Goal: Task Accomplishment & Management: Complete application form

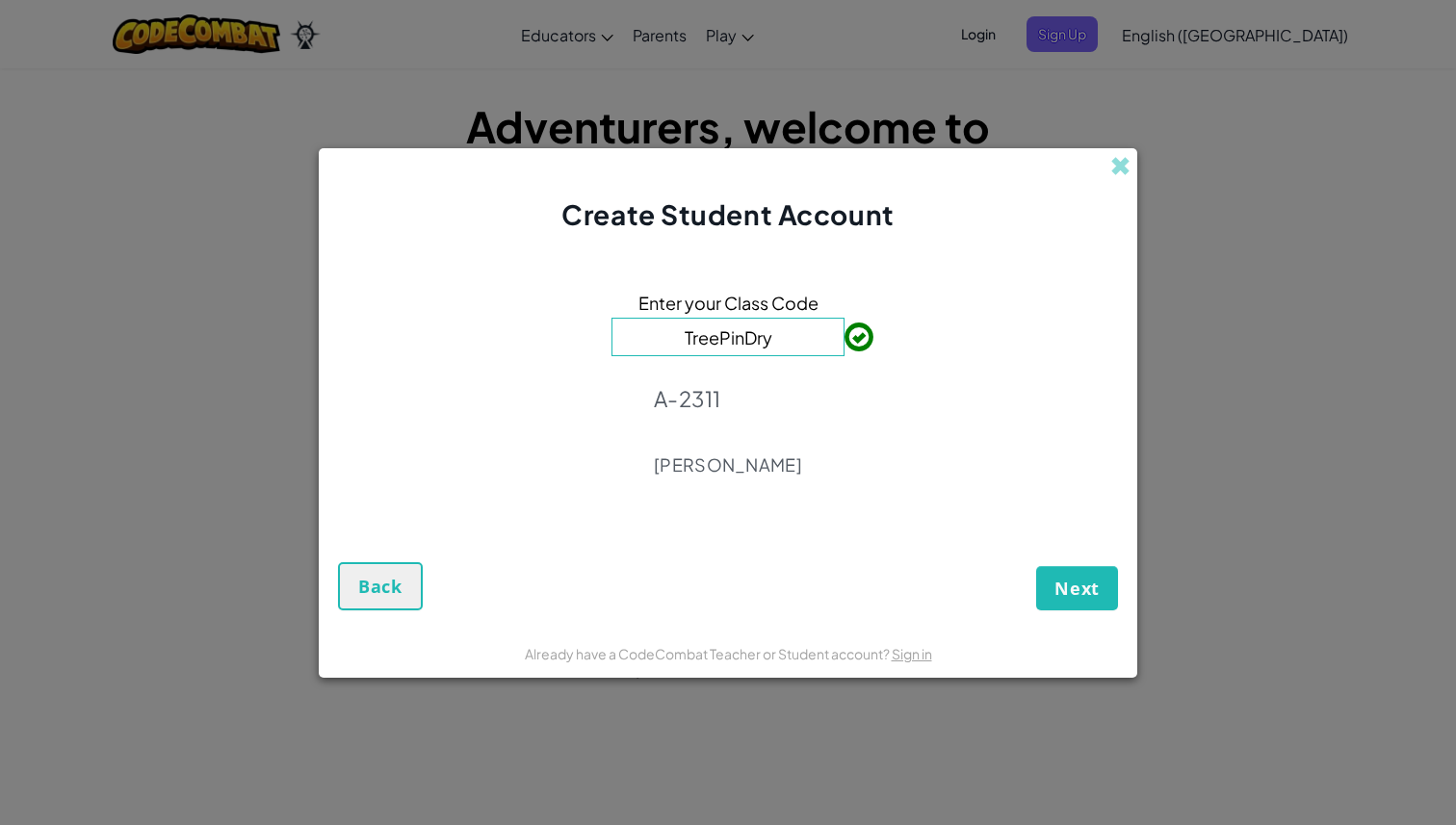
click at [914, 441] on div "Enter your Class Code TreePinDry A-2311 [PERSON_NAME]" at bounding box center [728, 389] width 781 height 273
click at [1081, 595] on span "Next" at bounding box center [1077, 588] width 46 height 23
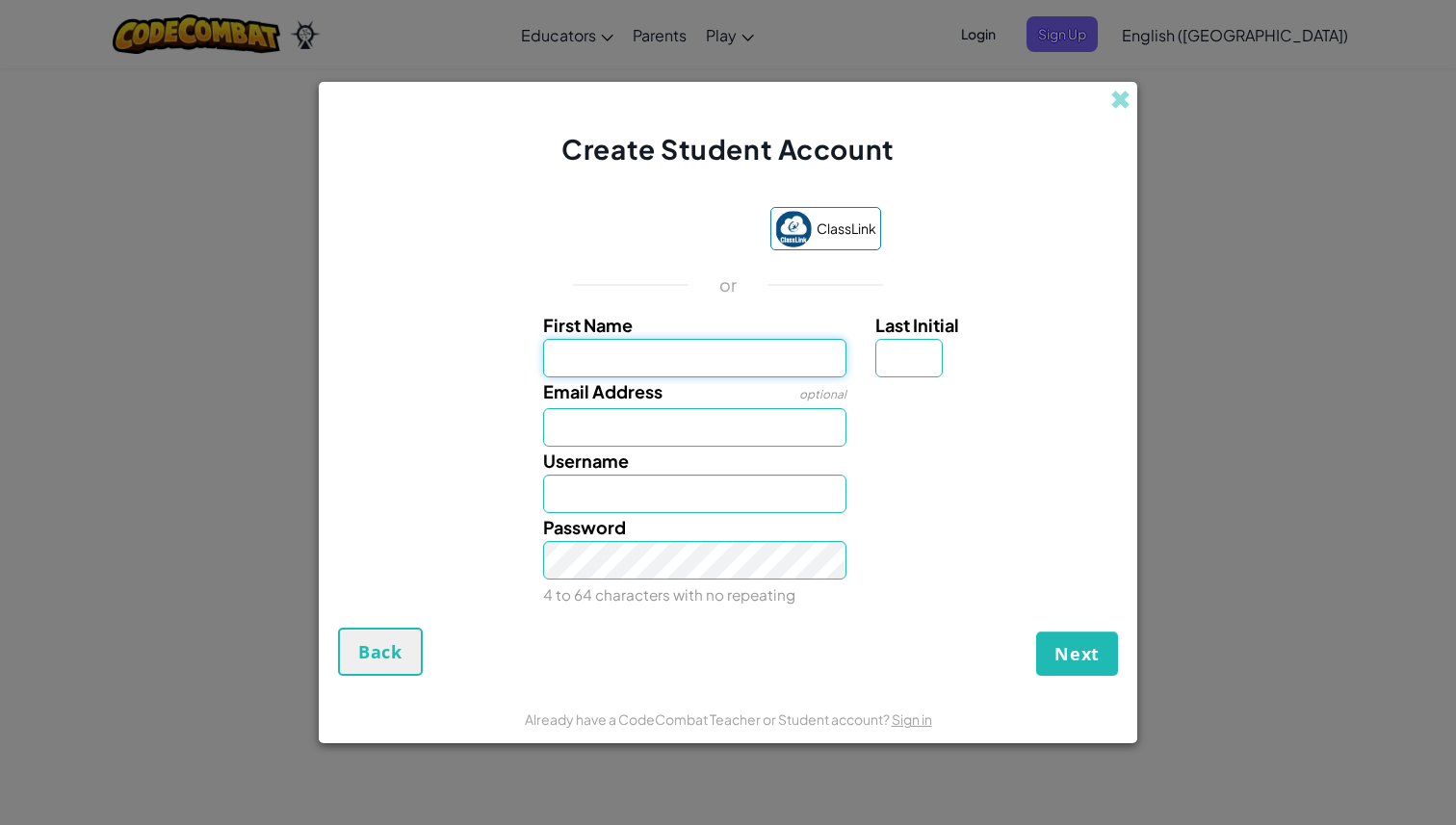
click at [757, 372] on input "First Name" at bounding box center [695, 358] width 304 height 39
type input "[PERSON_NAME]"
click at [930, 362] on input "Last Initial" at bounding box center [910, 358] width 67 height 39
type input "T"
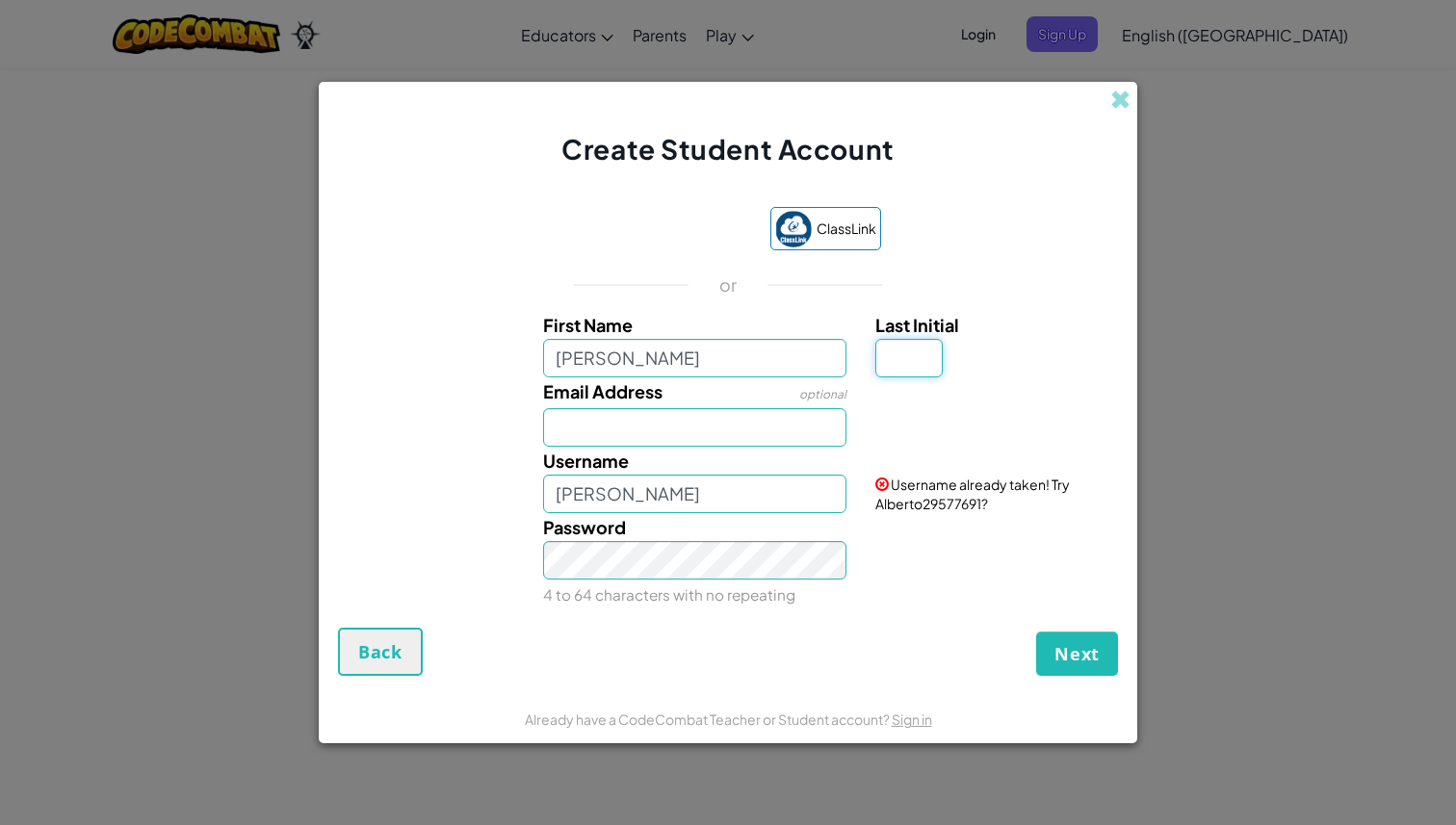
type input "A"
type input "a"
type input "T"
click at [705, 409] on input "Email Address" at bounding box center [695, 427] width 304 height 39
type input "AlbertoT"
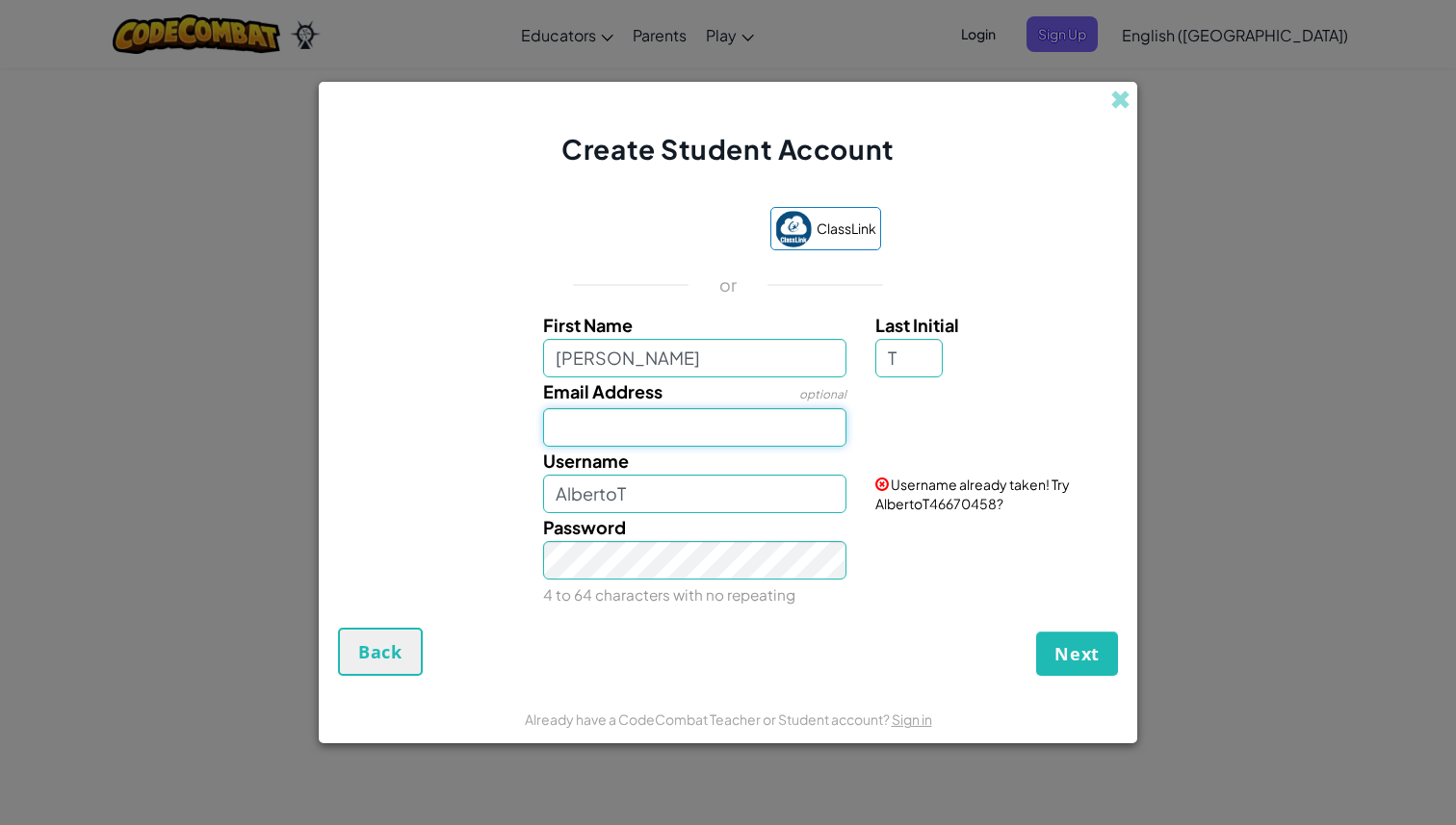
type input "Al07136801@tecmilenio.mx"
click at [697, 473] on div "Username AlbertoT" at bounding box center [695, 480] width 333 height 66
click at [685, 503] on input "AlbertoT" at bounding box center [695, 494] width 304 height 39
click at [760, 490] on input "AlbertoT" at bounding box center [695, 494] width 304 height 39
click at [721, 515] on div "Password 4 to 64 characters with no repeating" at bounding box center [695, 561] width 333 height 95
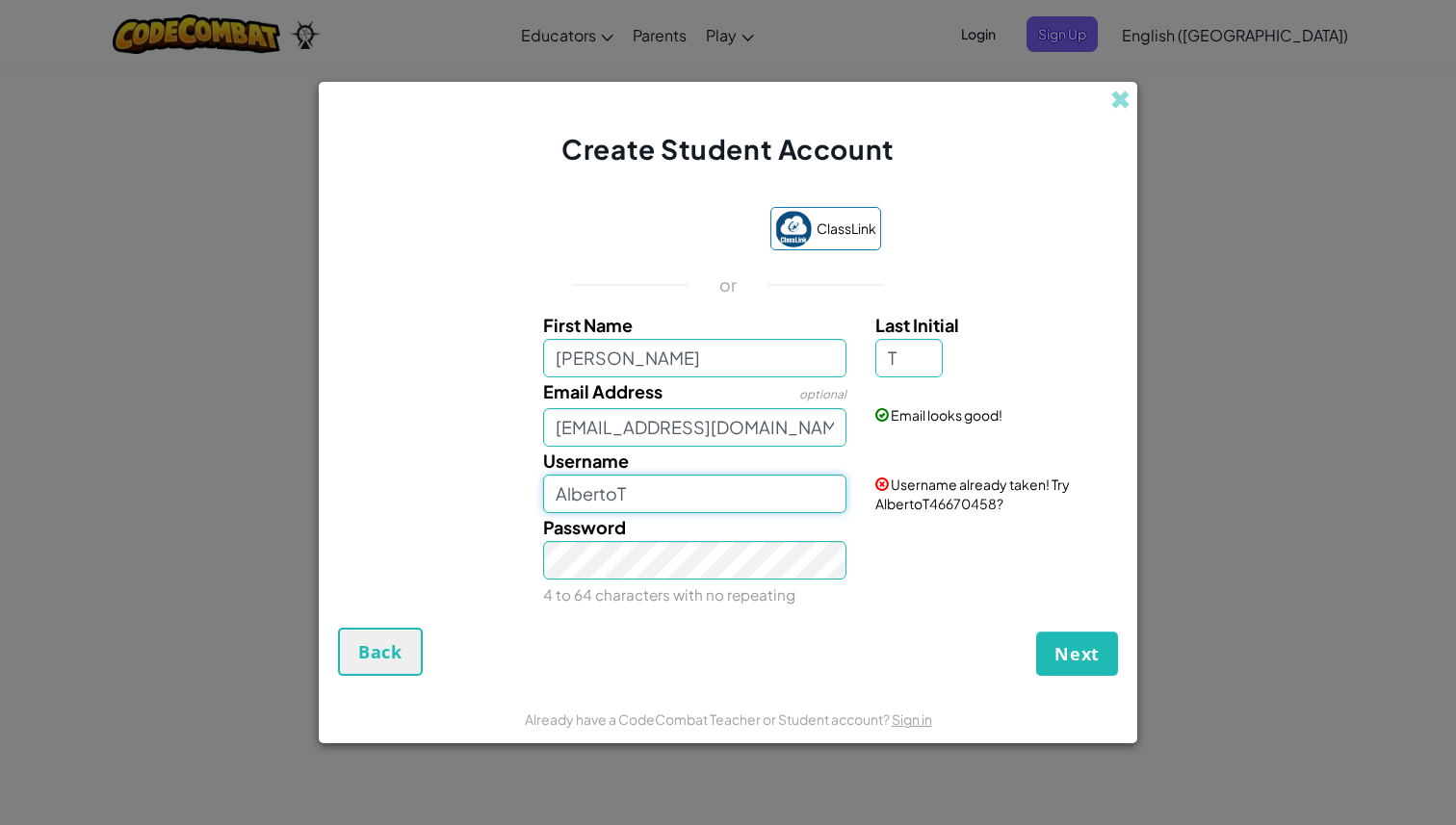
click at [721, 510] on input "AlbertoT" at bounding box center [695, 494] width 304 height 39
type input "AlbertoTA"
click at [944, 571] on div "Password 4 to 64 characters with no repeating" at bounding box center [728, 561] width 799 height 95
click at [1084, 644] on span "Next" at bounding box center [1077, 653] width 46 height 23
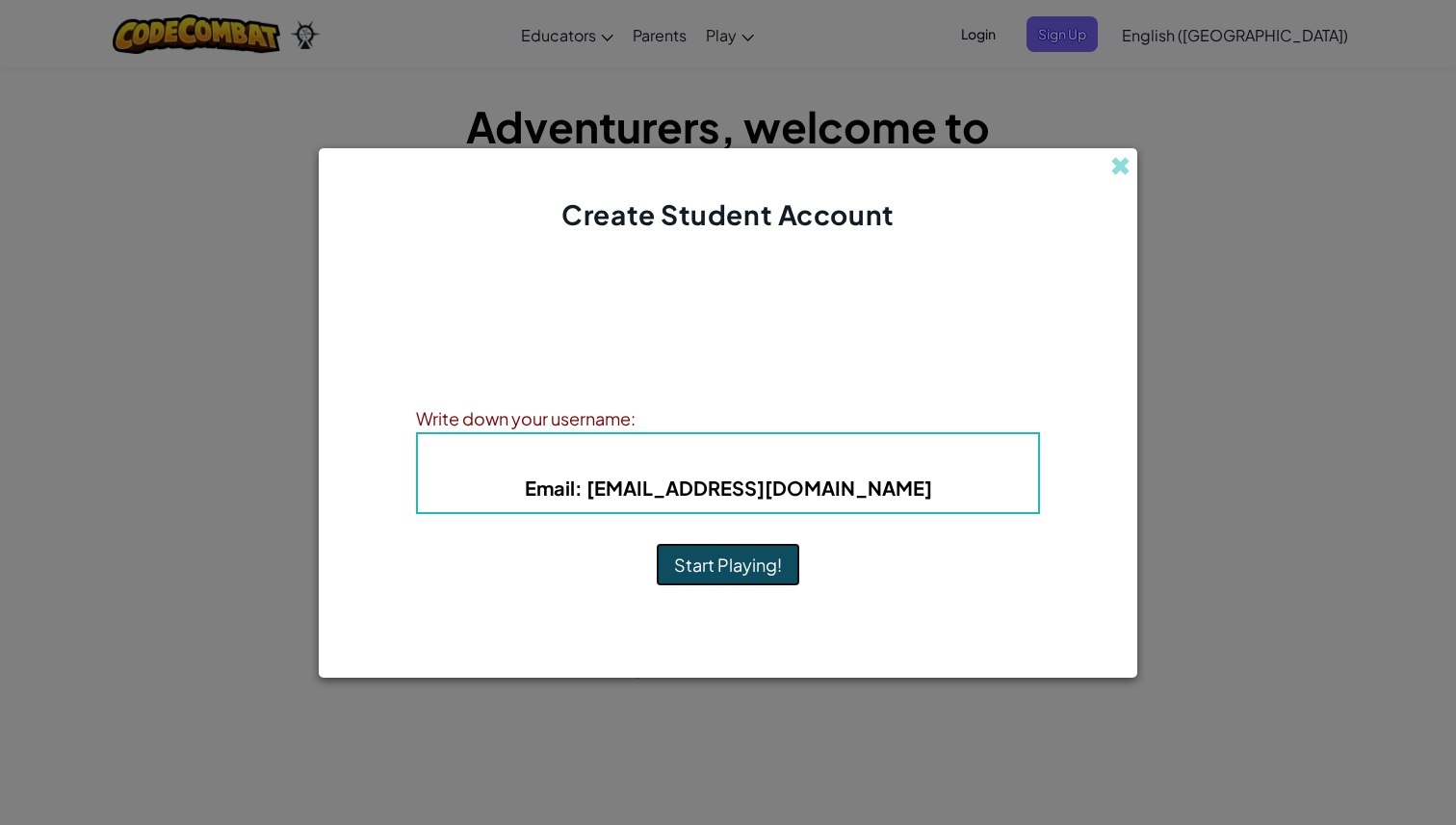
click at [742, 560] on button "Start Playing!" at bounding box center [728, 565] width 145 height 45
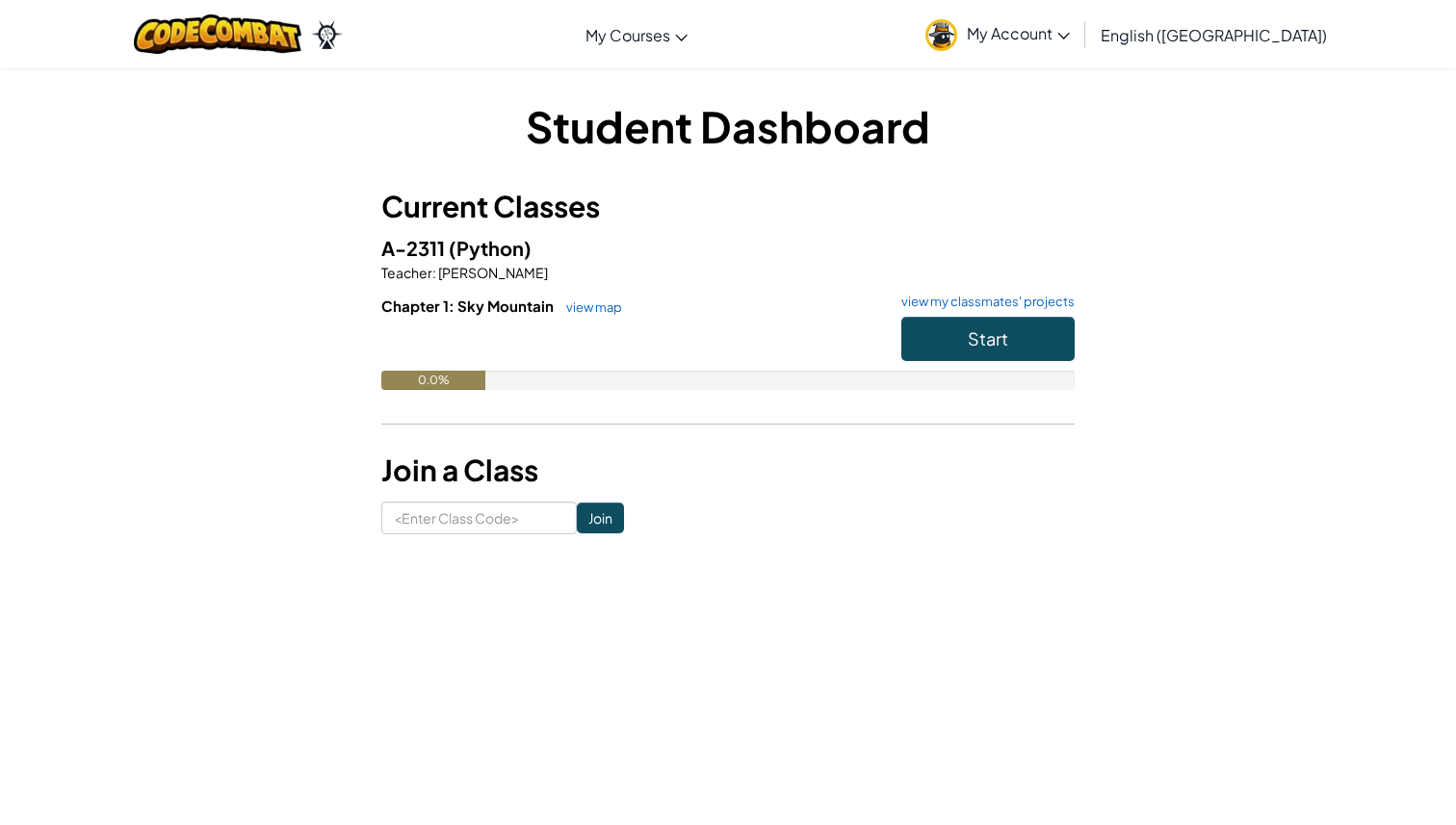
click at [773, 482] on h3 "Join a Class" at bounding box center [728, 471] width 693 height 44
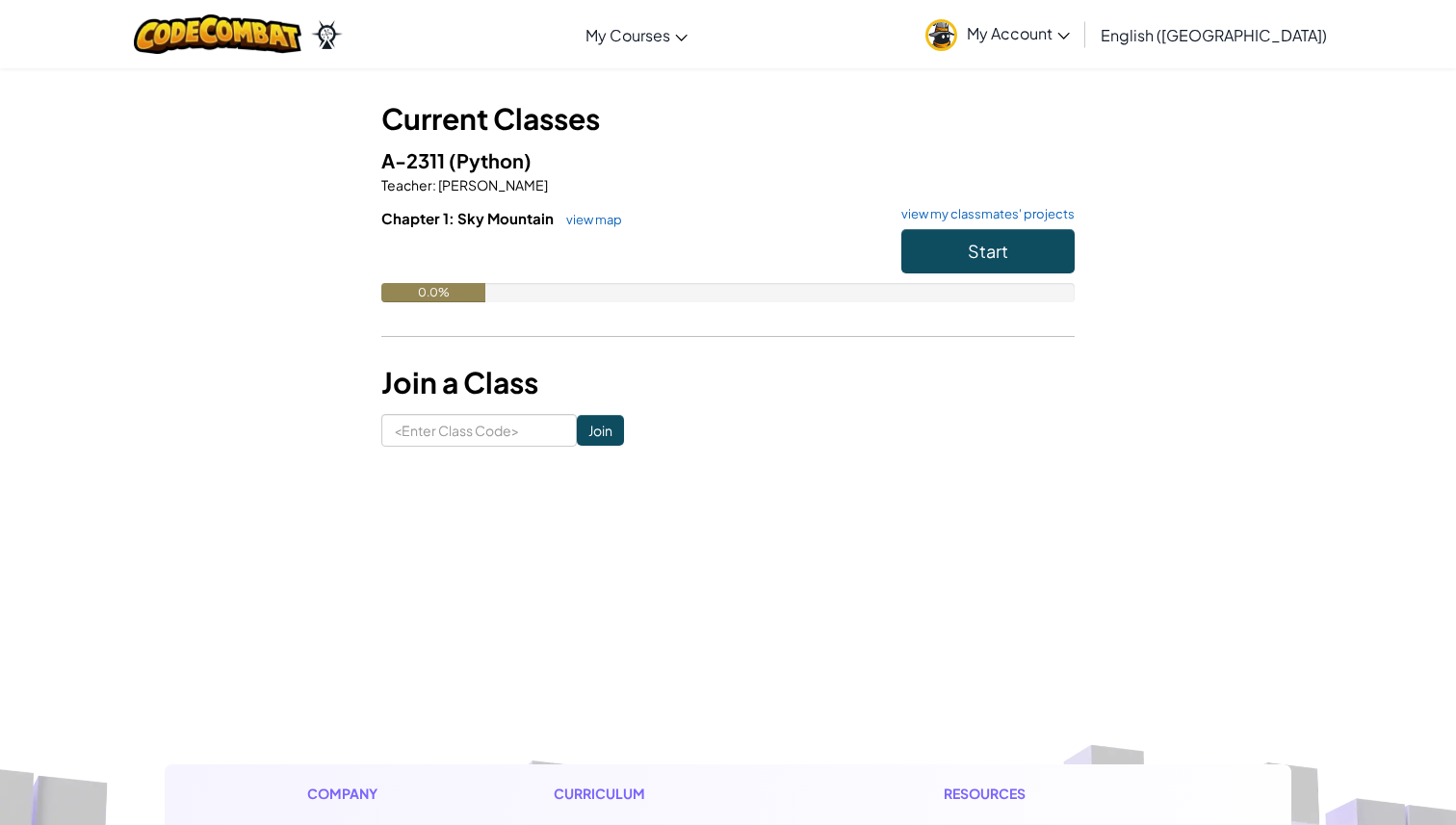
scroll to position [86, 0]
